Goal: Transaction & Acquisition: Purchase product/service

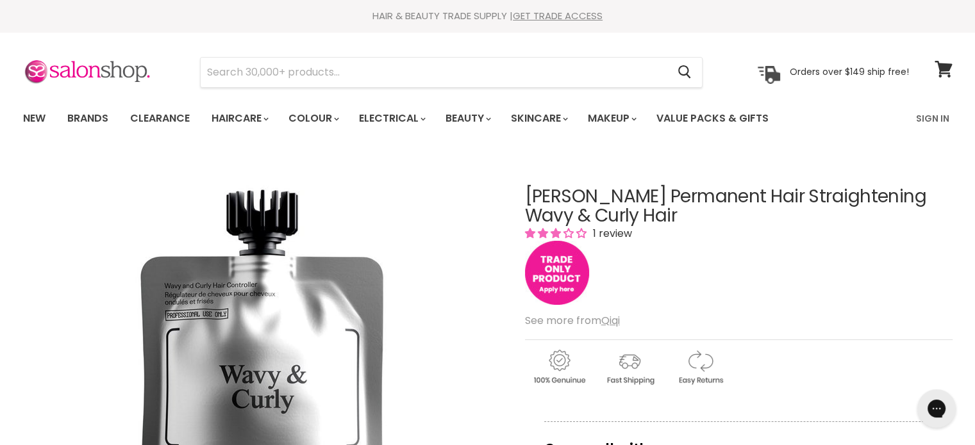
click at [563, 269] on img "Main content" at bounding box center [557, 273] width 64 height 64
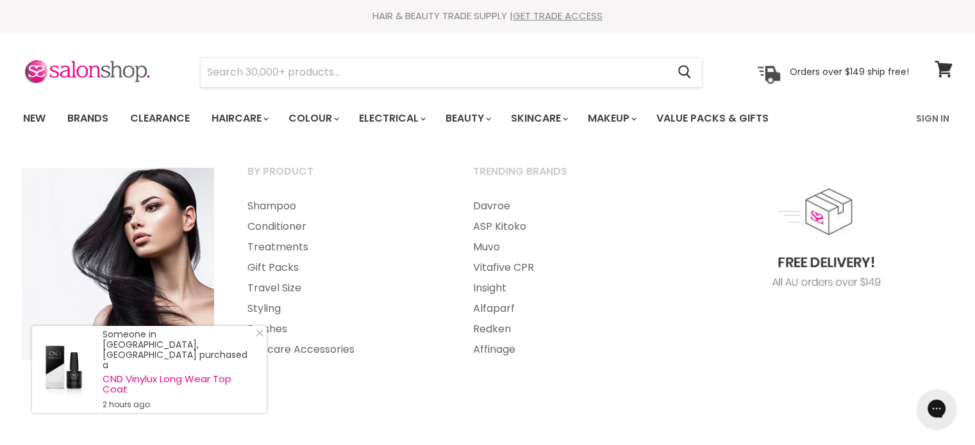
click at [852, 365] on img "Main menu" at bounding box center [825, 296] width 256 height 256
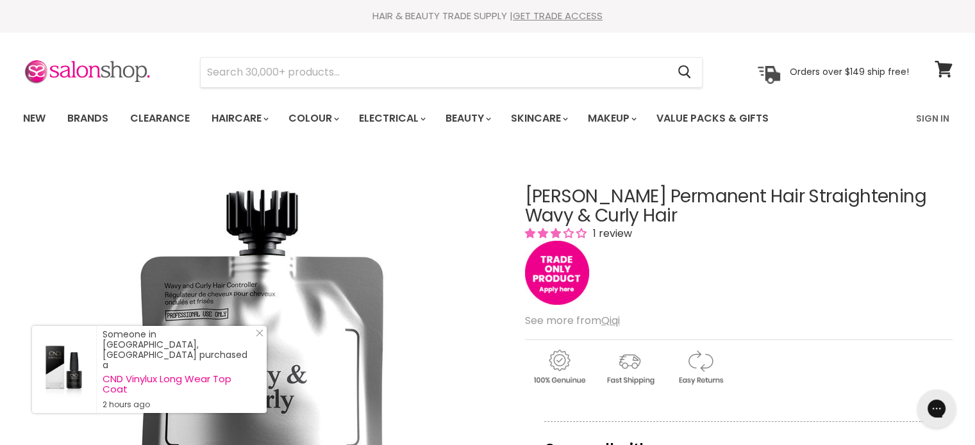
click at [547, 198] on h1 "Qiqi Vega Permanent Hair Straightening Wavy & Curly Hair" at bounding box center [739, 207] width 428 height 40
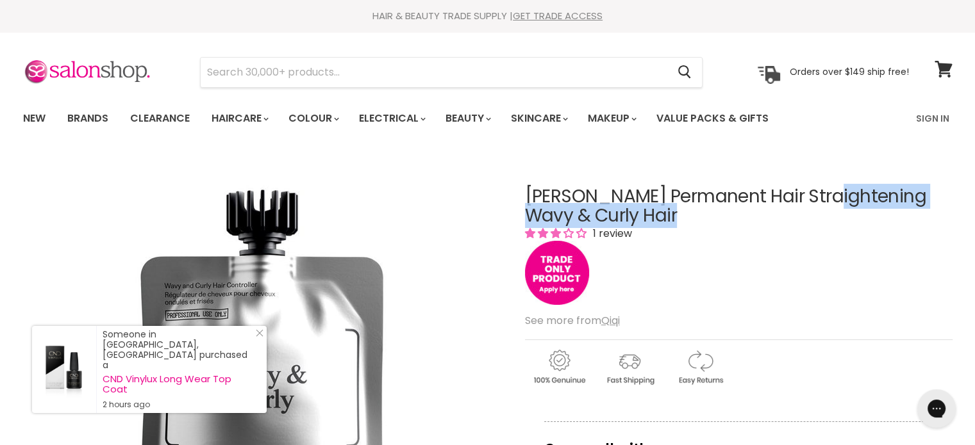
click at [547, 198] on h1 "Qiqi Vega Permanent Hair Straightening Wavy & Curly Hair" at bounding box center [739, 207] width 428 height 40
